Goal: Information Seeking & Learning: Learn about a topic

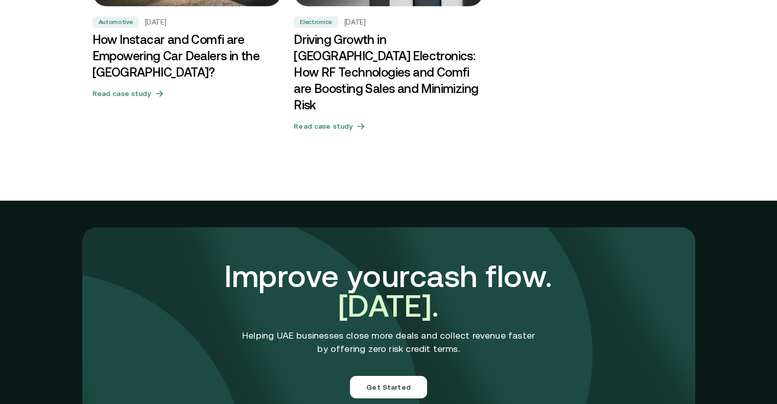
scroll to position [3641, 0]
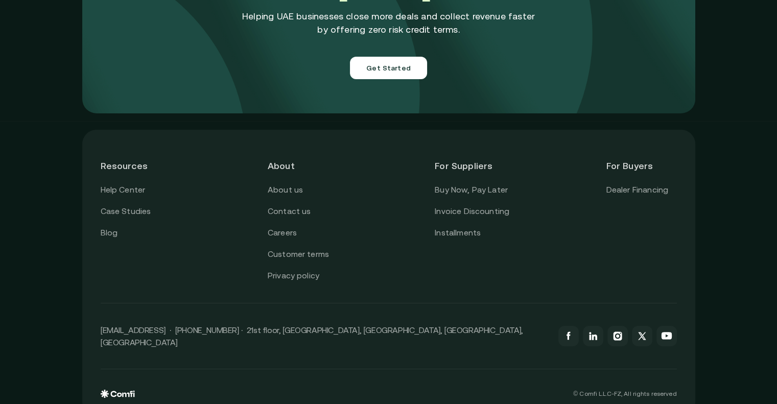
click at [298, 183] on link "About us" at bounding box center [285, 189] width 35 height 13
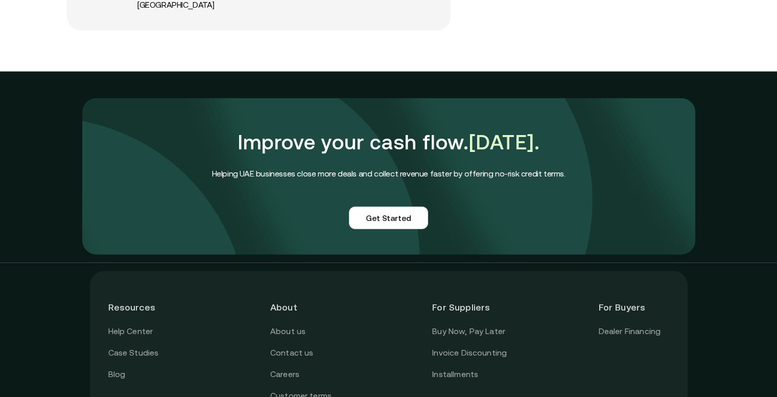
scroll to position [2555, 0]
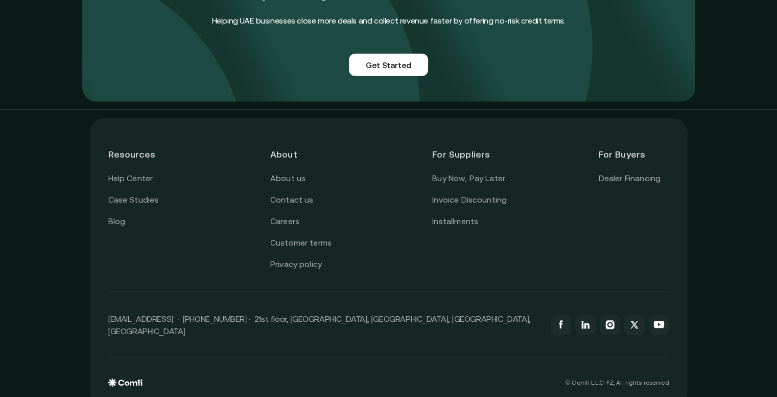
click at [320, 236] on link "Customer terms" at bounding box center [300, 242] width 61 height 13
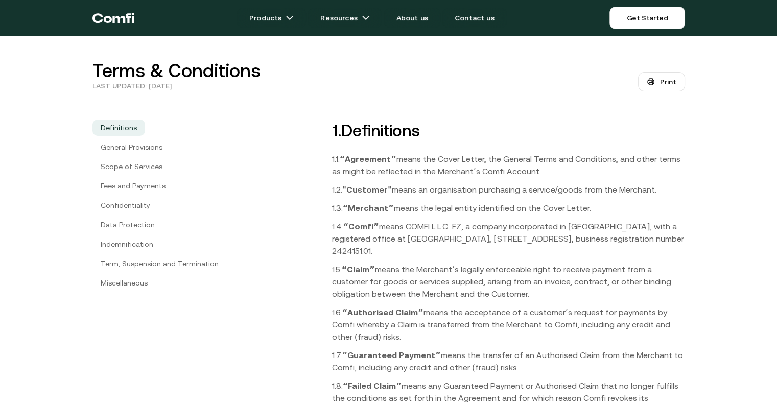
click at [153, 148] on link "General Provisions" at bounding box center [132, 147] width 78 height 16
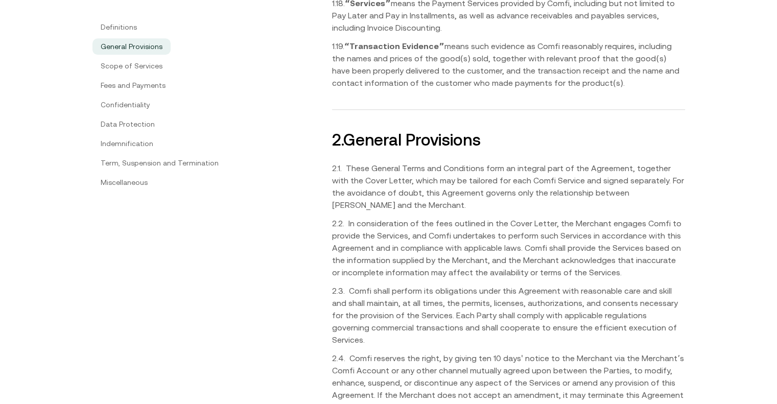
scroll to position [1134, 0]
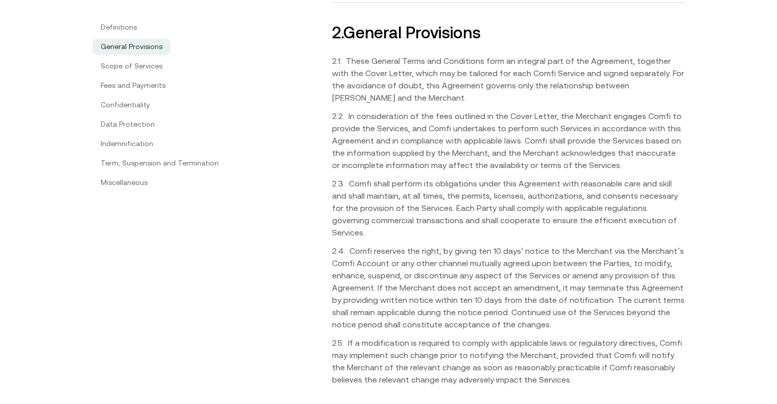
click at [146, 64] on link "Scope of Services" at bounding box center [132, 66] width 78 height 16
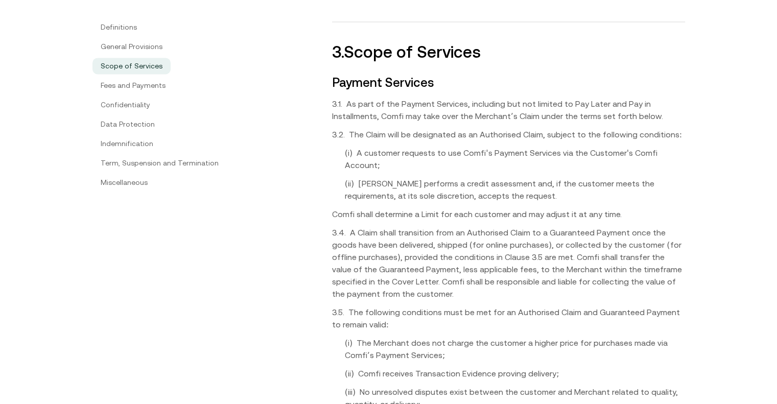
scroll to position [1526, 0]
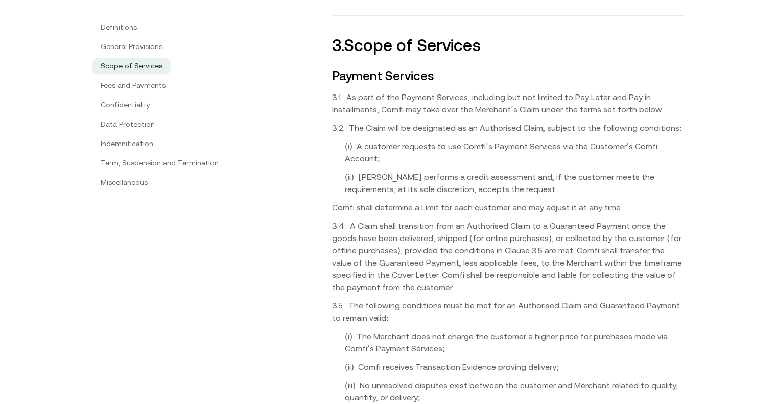
click at [128, 27] on link "Definitions" at bounding box center [119, 27] width 53 height 16
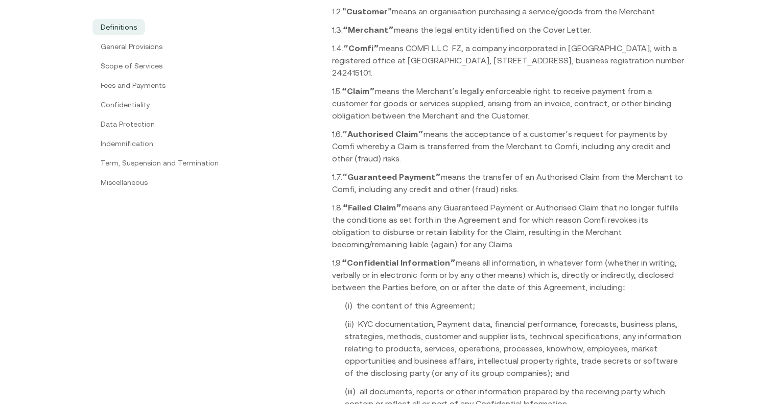
scroll to position [98, 0]
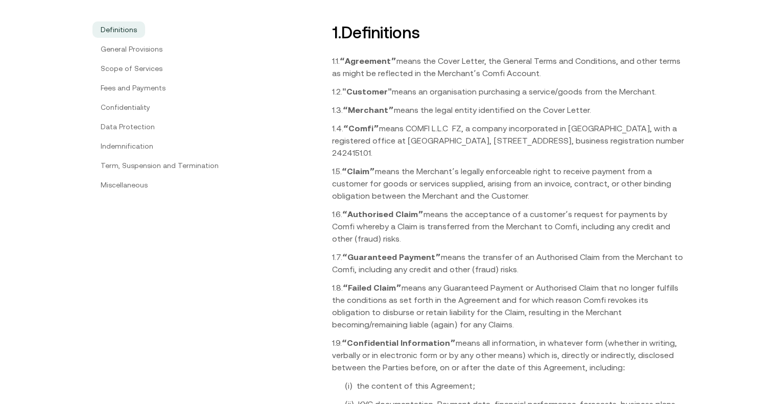
click at [146, 67] on link "Scope of Services" at bounding box center [132, 68] width 78 height 16
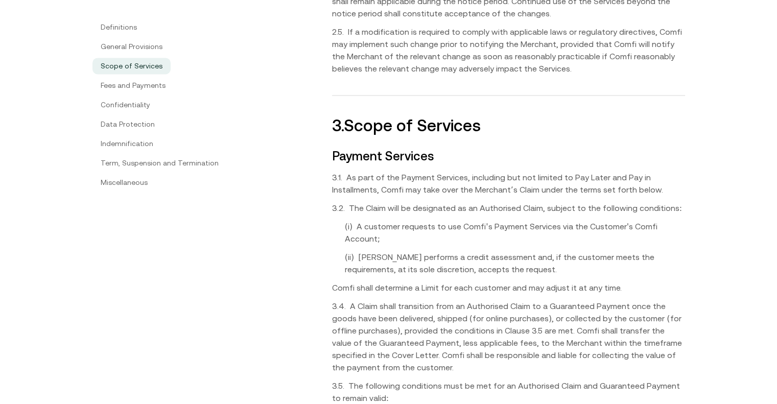
scroll to position [1526, 0]
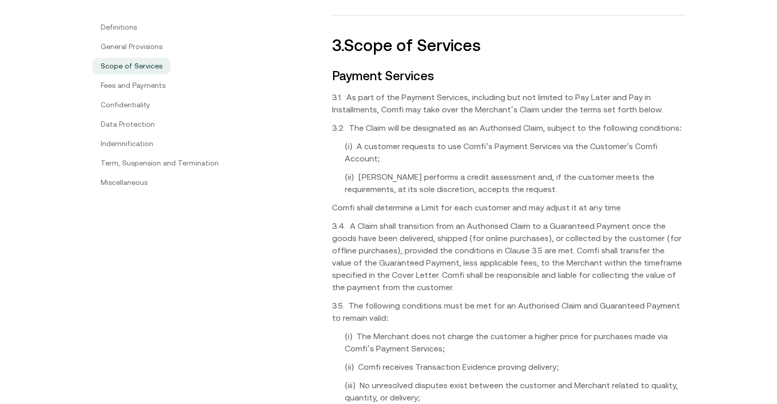
click at [129, 28] on link "Definitions" at bounding box center [119, 27] width 53 height 16
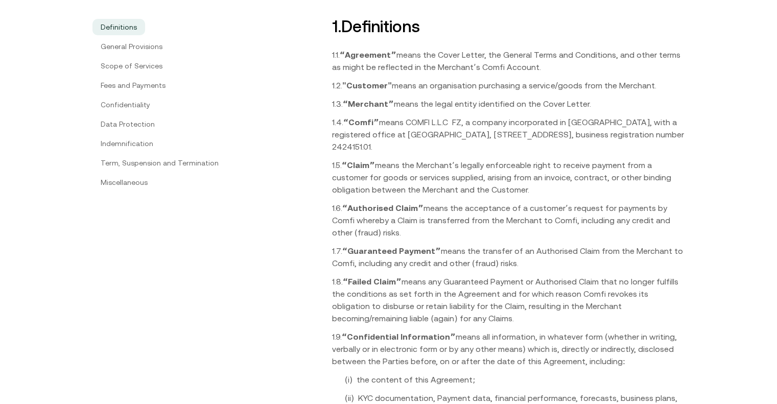
scroll to position [98, 0]
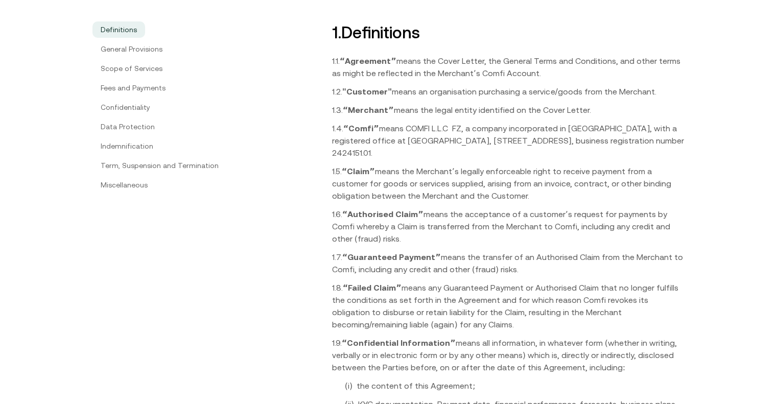
drag, startPoint x: 407, startPoint y: 151, endPoint x: 331, endPoint y: 131, distance: 79.1
copy p "1.4. “Comfiˮ means COMFI L.L.C FZ, a company incorporated in Dubai, with a regi…"
